Goal: Task Accomplishment & Management: Complete application form

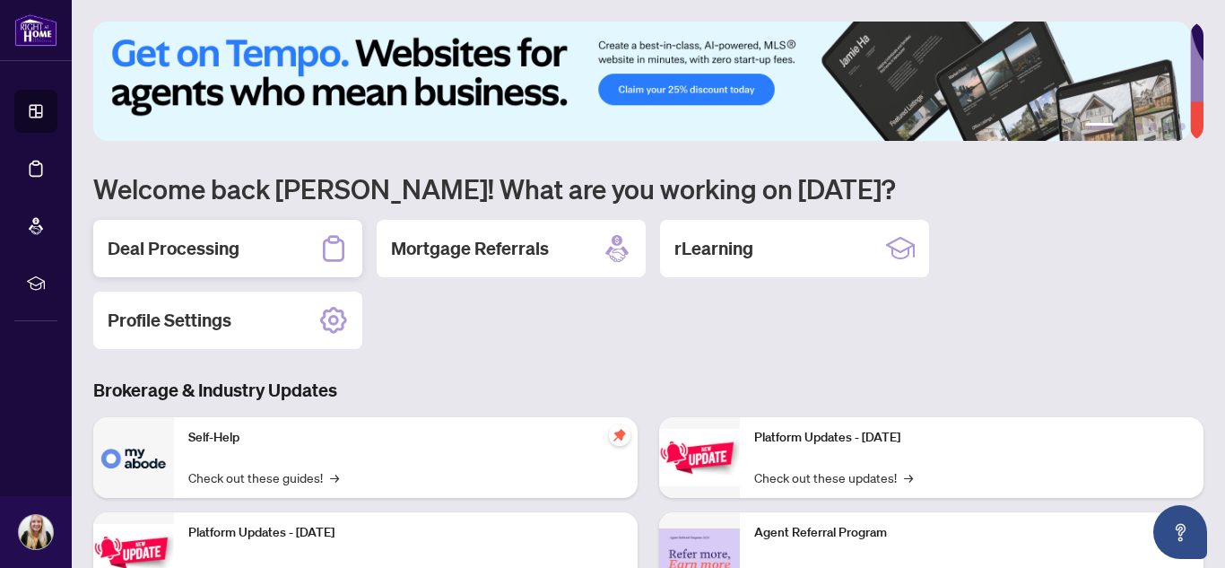
click at [281, 246] on div "Deal Processing" at bounding box center [227, 248] width 269 height 57
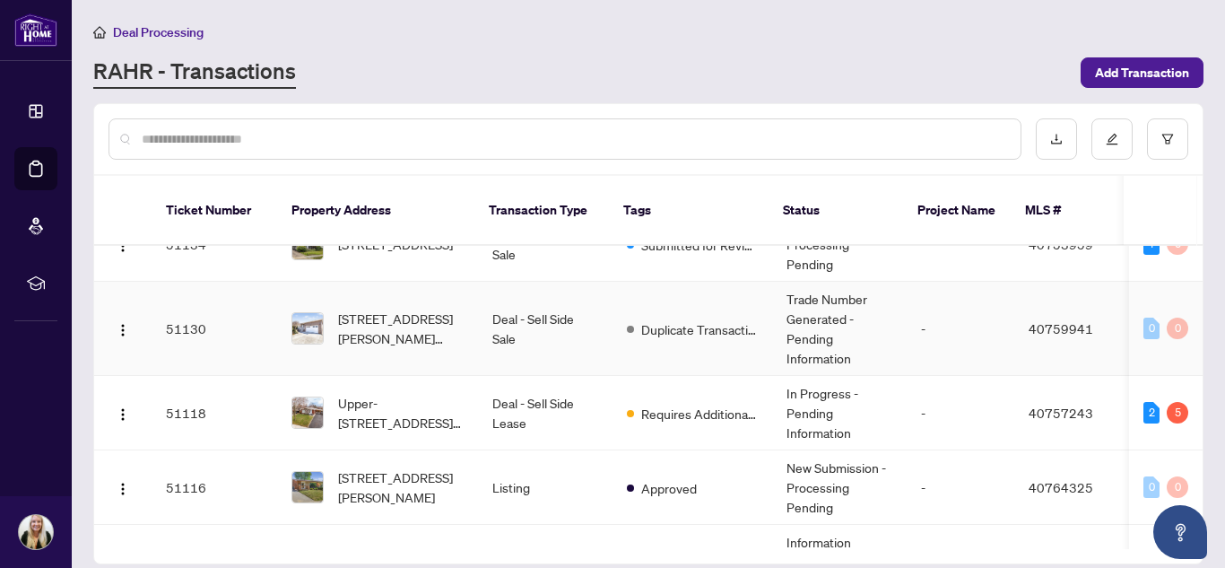
scroll to position [897, 0]
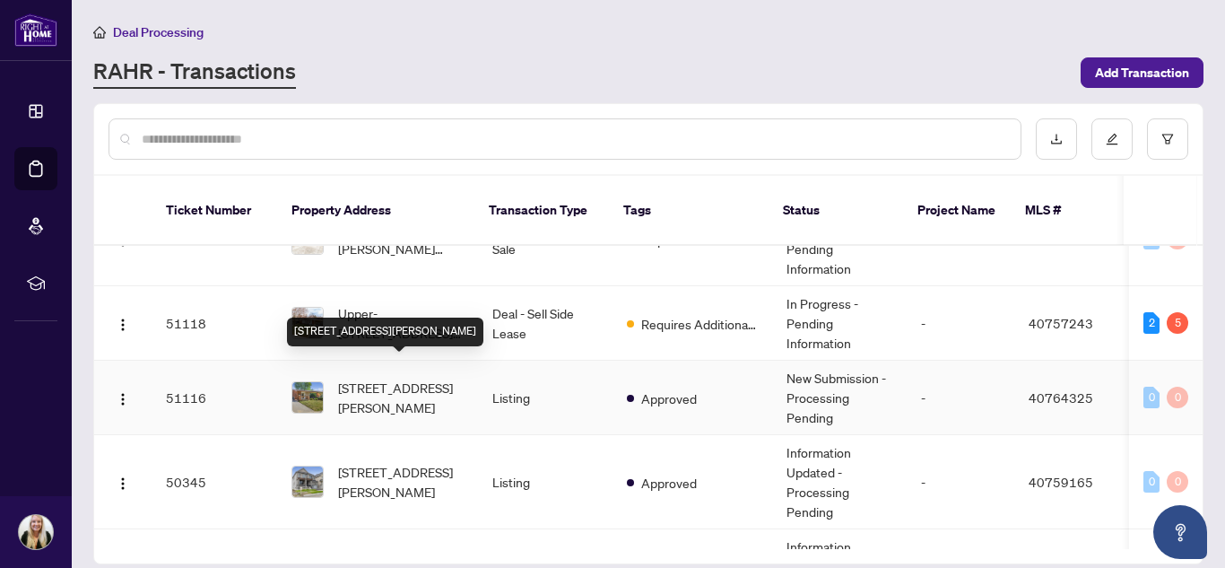
click at [374, 378] on span "[STREET_ADDRESS][PERSON_NAME]" at bounding box center [401, 397] width 126 height 39
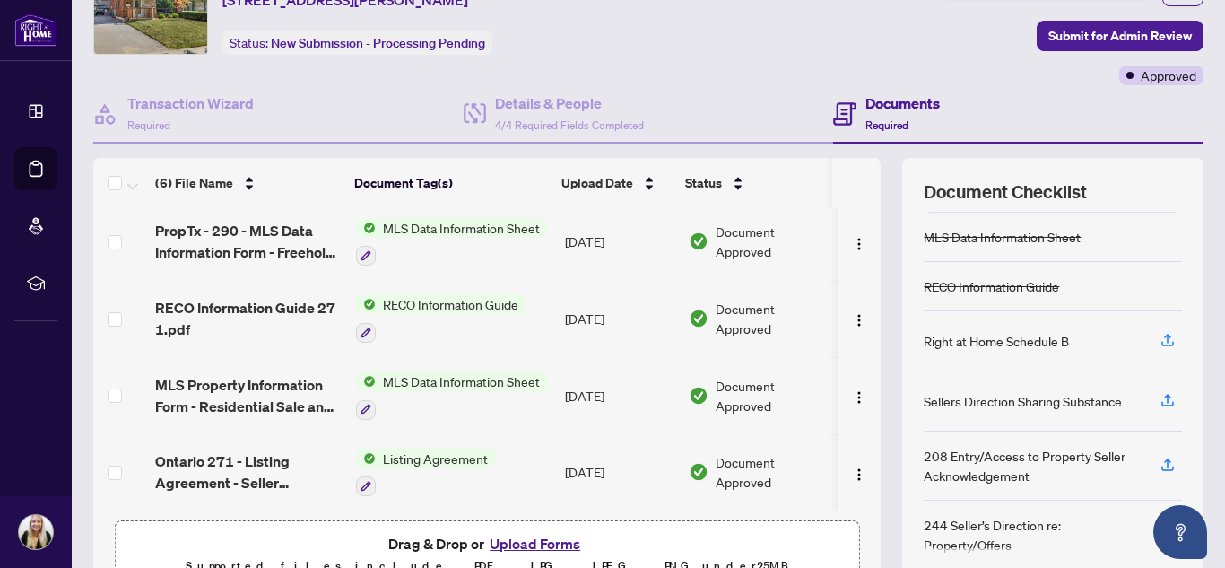
scroll to position [183, 0]
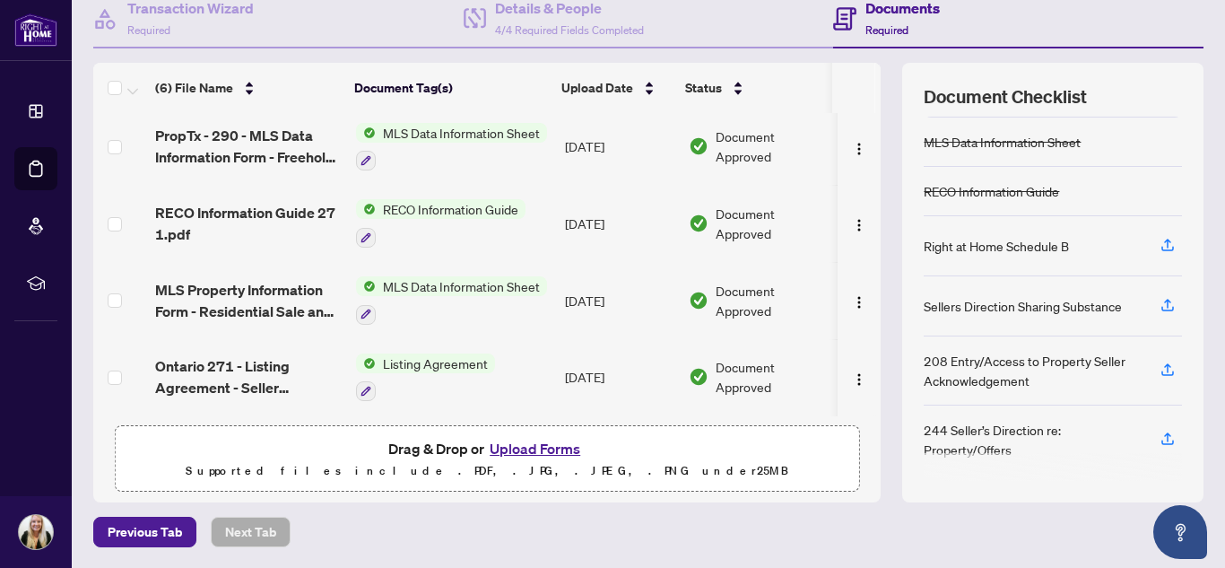
click at [516, 448] on button "Upload Forms" at bounding box center [534, 448] width 101 height 23
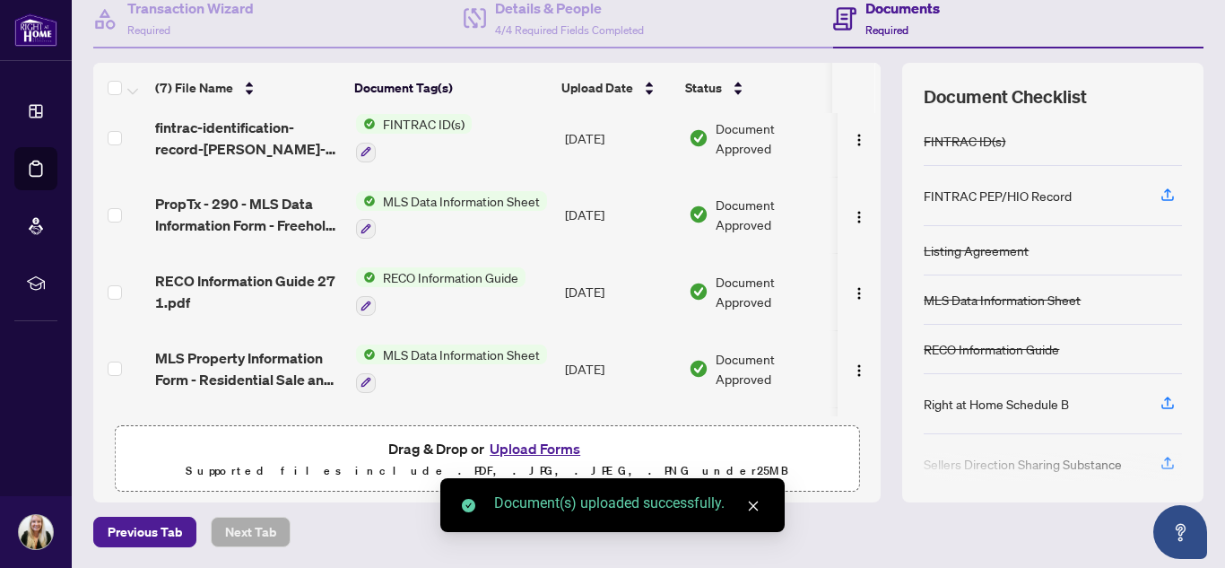
click at [564, 452] on button "Upload Forms" at bounding box center [534, 448] width 101 height 23
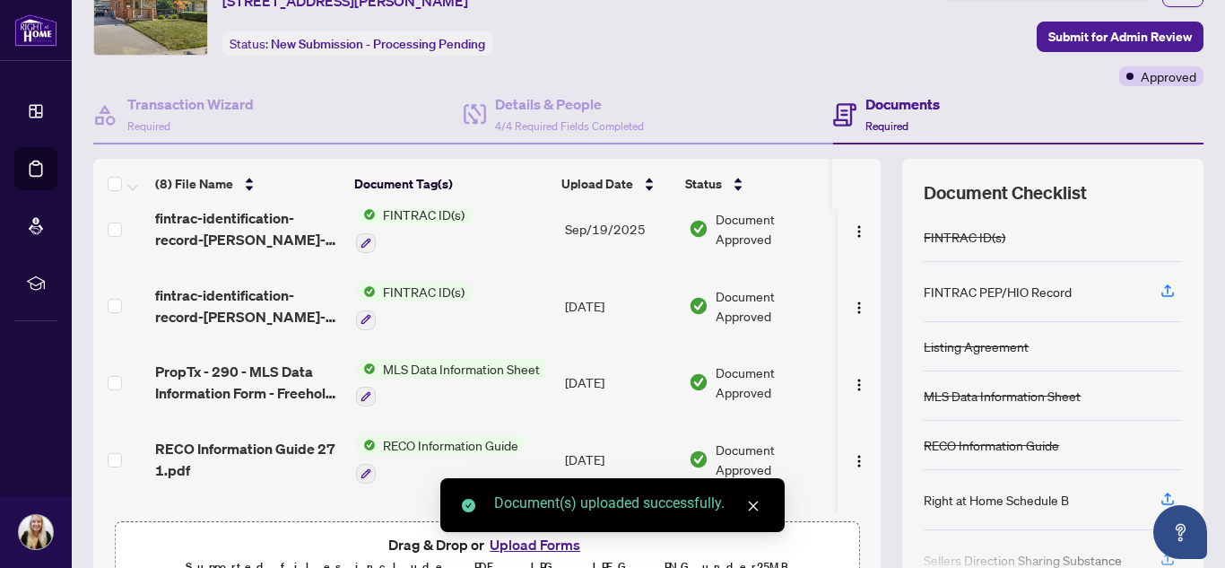
scroll to position [0, 0]
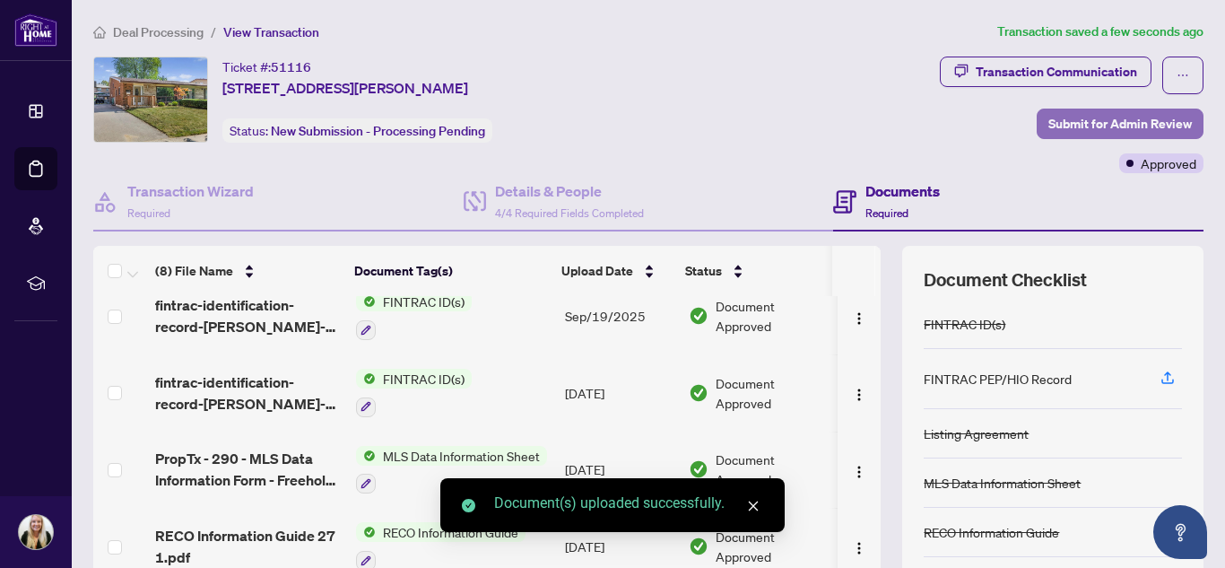
click at [1066, 119] on span "Submit for Admin Review" at bounding box center [1121, 123] width 144 height 29
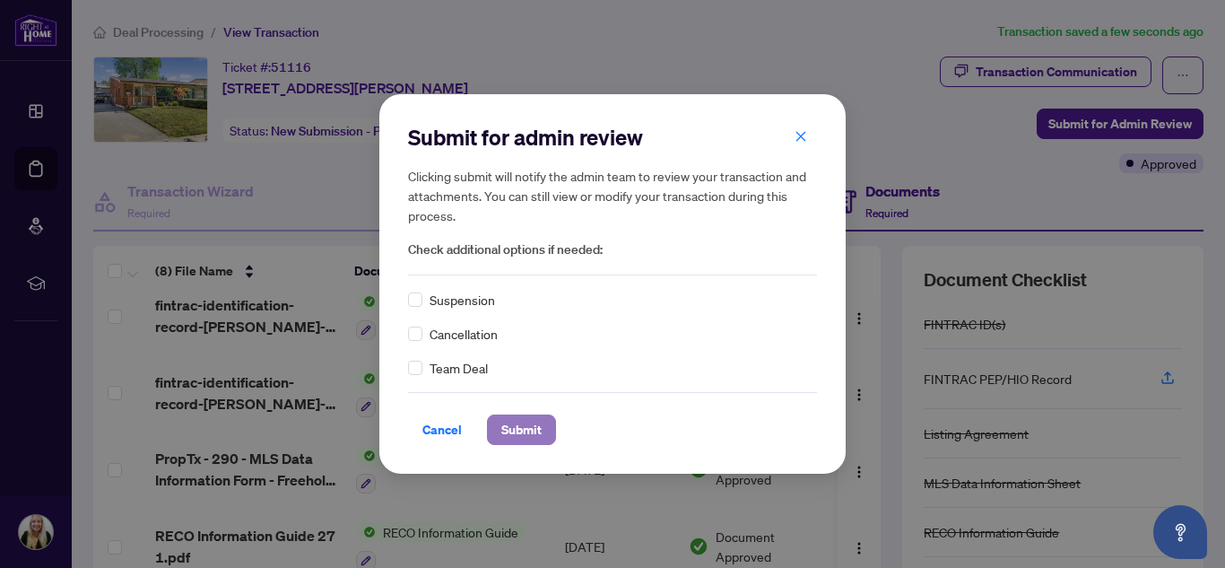
click at [531, 419] on span "Submit" at bounding box center [521, 429] width 40 height 29
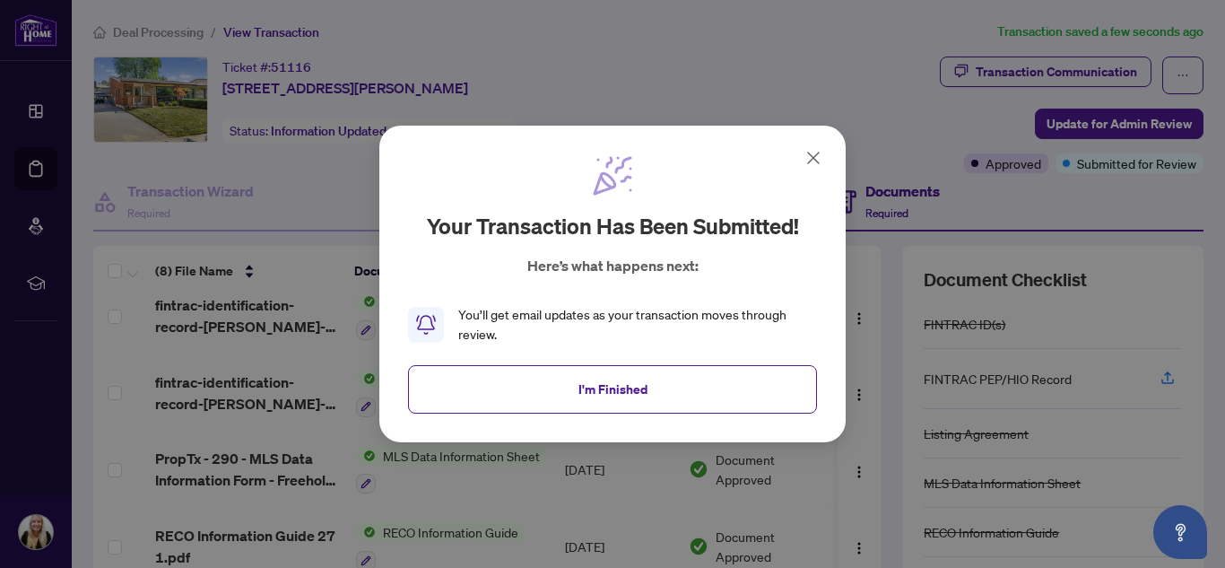
click at [819, 156] on icon at bounding box center [814, 158] width 22 height 22
